Goal: Transaction & Acquisition: Purchase product/service

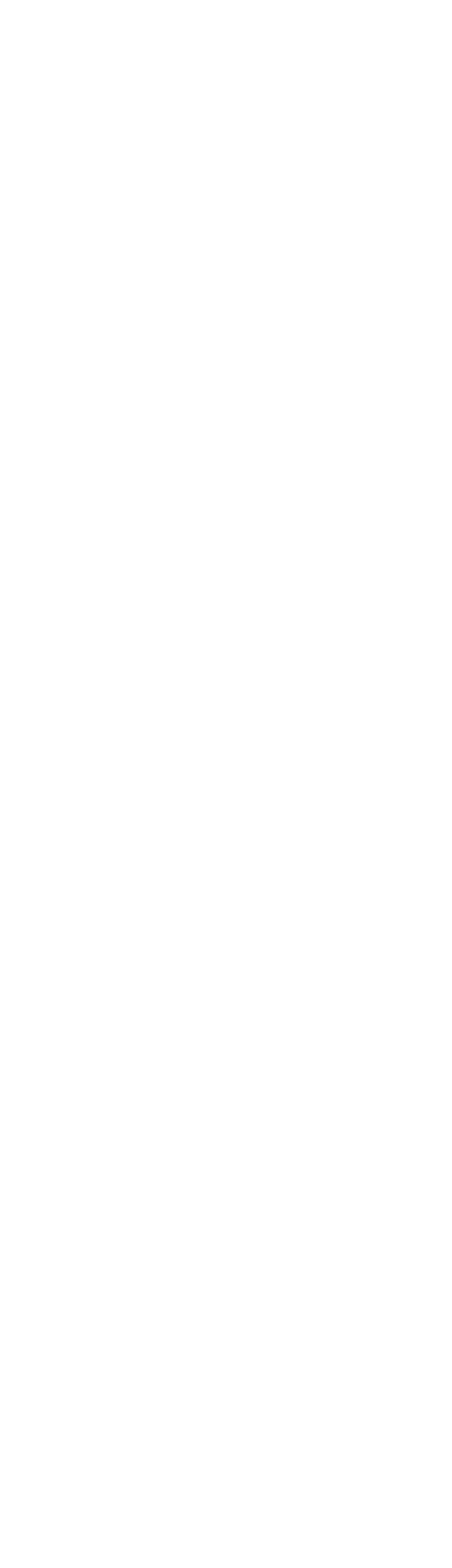
click at [140, 0] on html "Checkout" at bounding box center [226, 0] width 452 height 0
click at [433, 0] on html "Checkout" at bounding box center [226, 0] width 452 height 0
click at [236, 0] on html "Checkout" at bounding box center [226, 0] width 452 height 0
click at [14, 0] on html "Checkout" at bounding box center [226, 0] width 452 height 0
